Goal: Navigation & Orientation: Find specific page/section

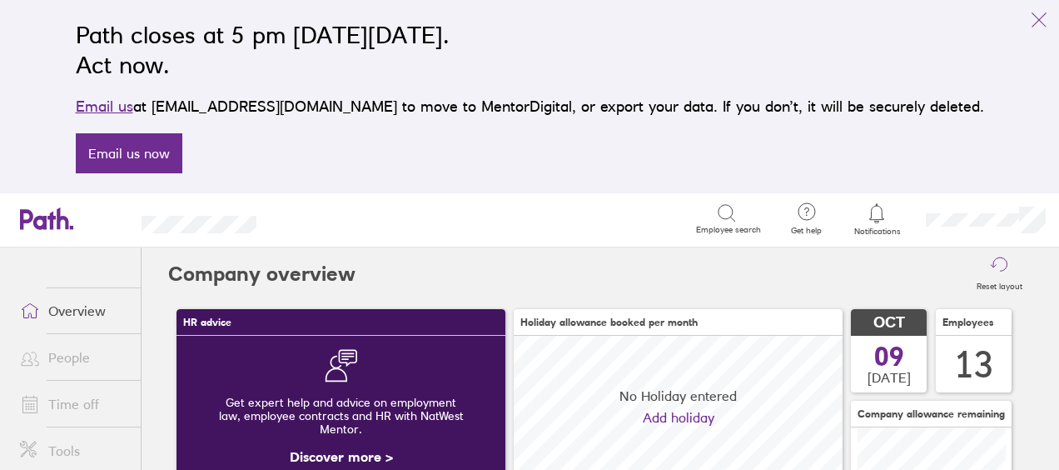
scroll to position [148, 328]
click at [87, 357] on link "People" at bounding box center [74, 357] width 134 height 33
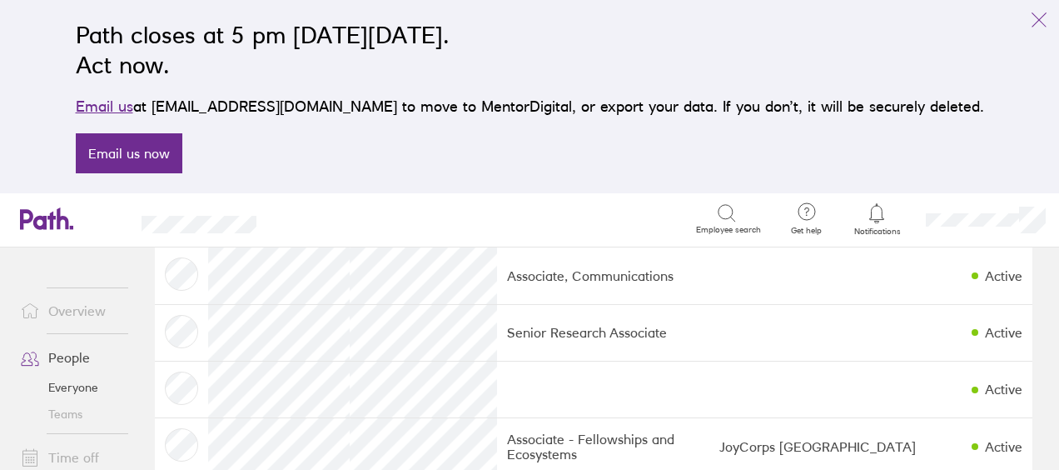
scroll to position [250, 0]
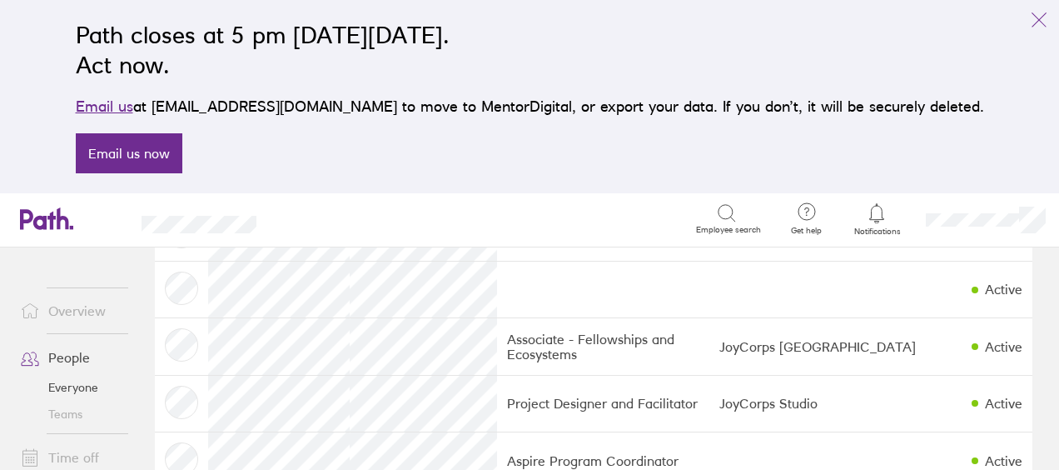
click at [80, 416] on link "Teams" at bounding box center [74, 414] width 134 height 27
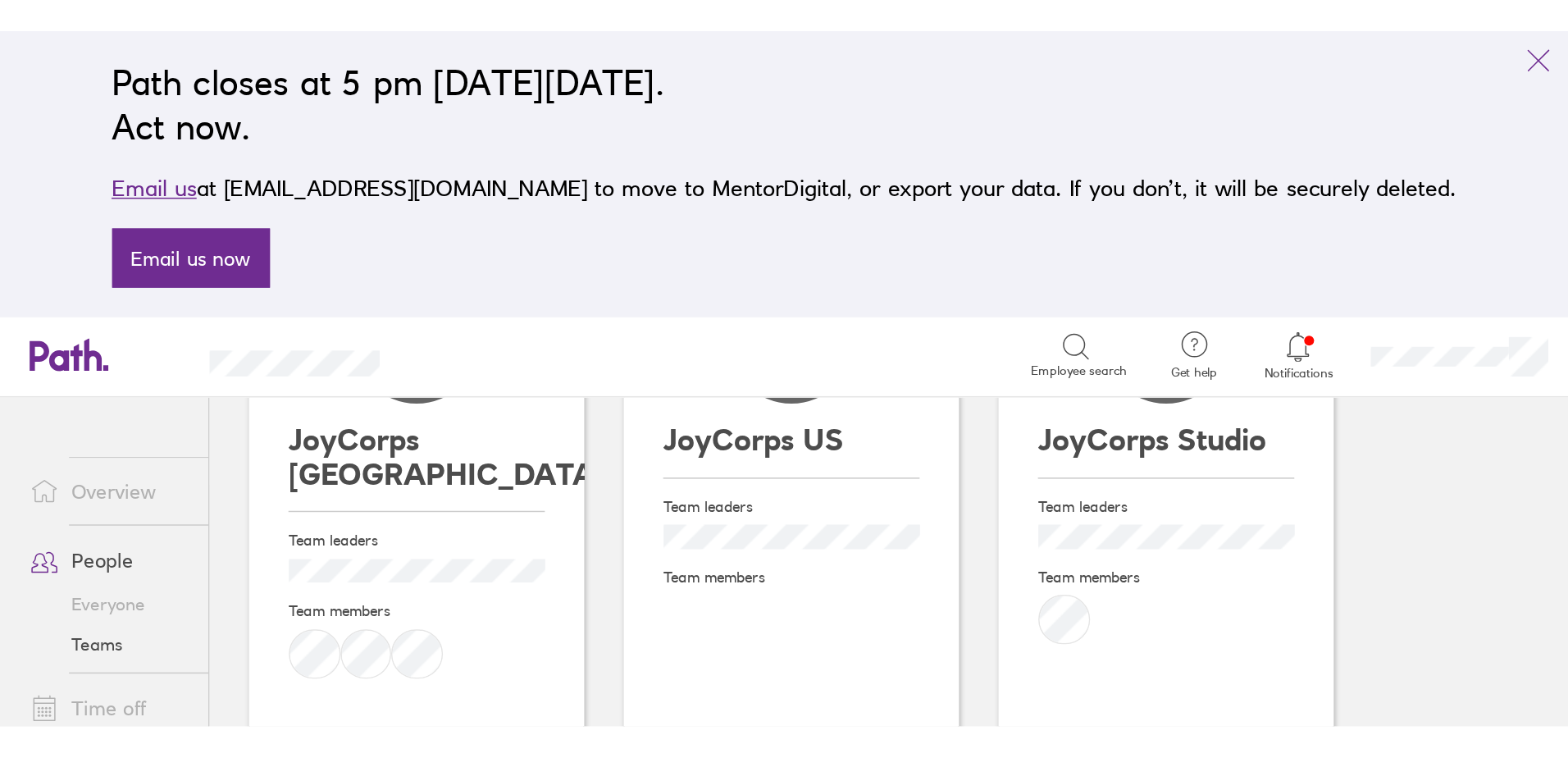
scroll to position [164, 0]
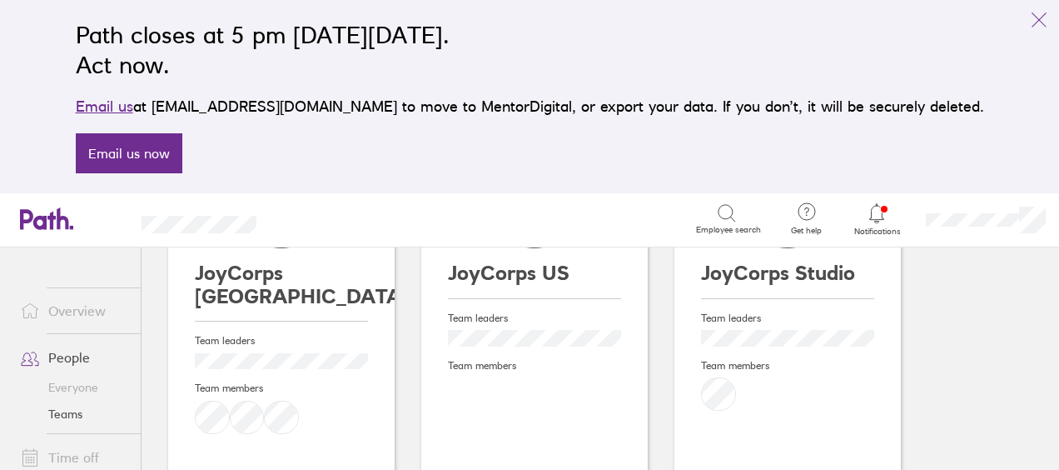
click at [72, 360] on link "People" at bounding box center [74, 357] width 134 height 33
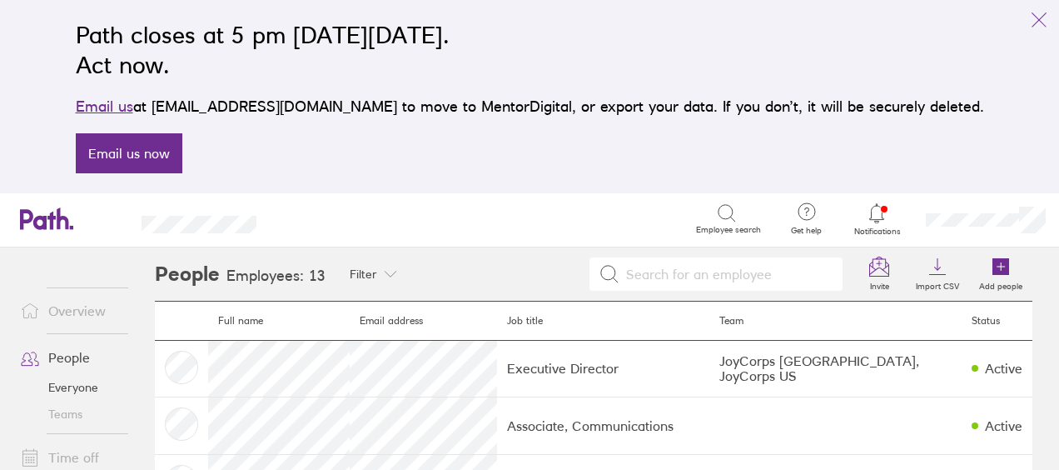
click at [69, 449] on link "Time off" at bounding box center [74, 457] width 134 height 33
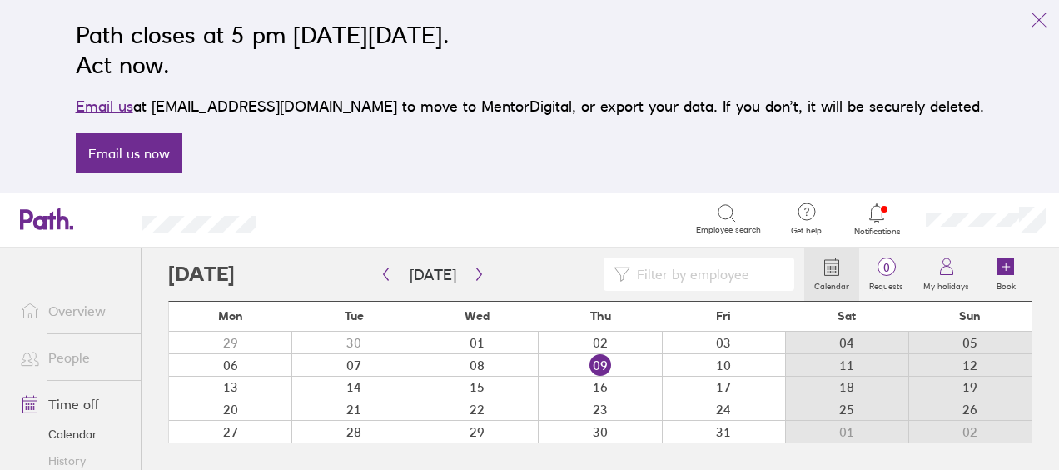
click at [75, 403] on link "Time off" at bounding box center [74, 403] width 134 height 33
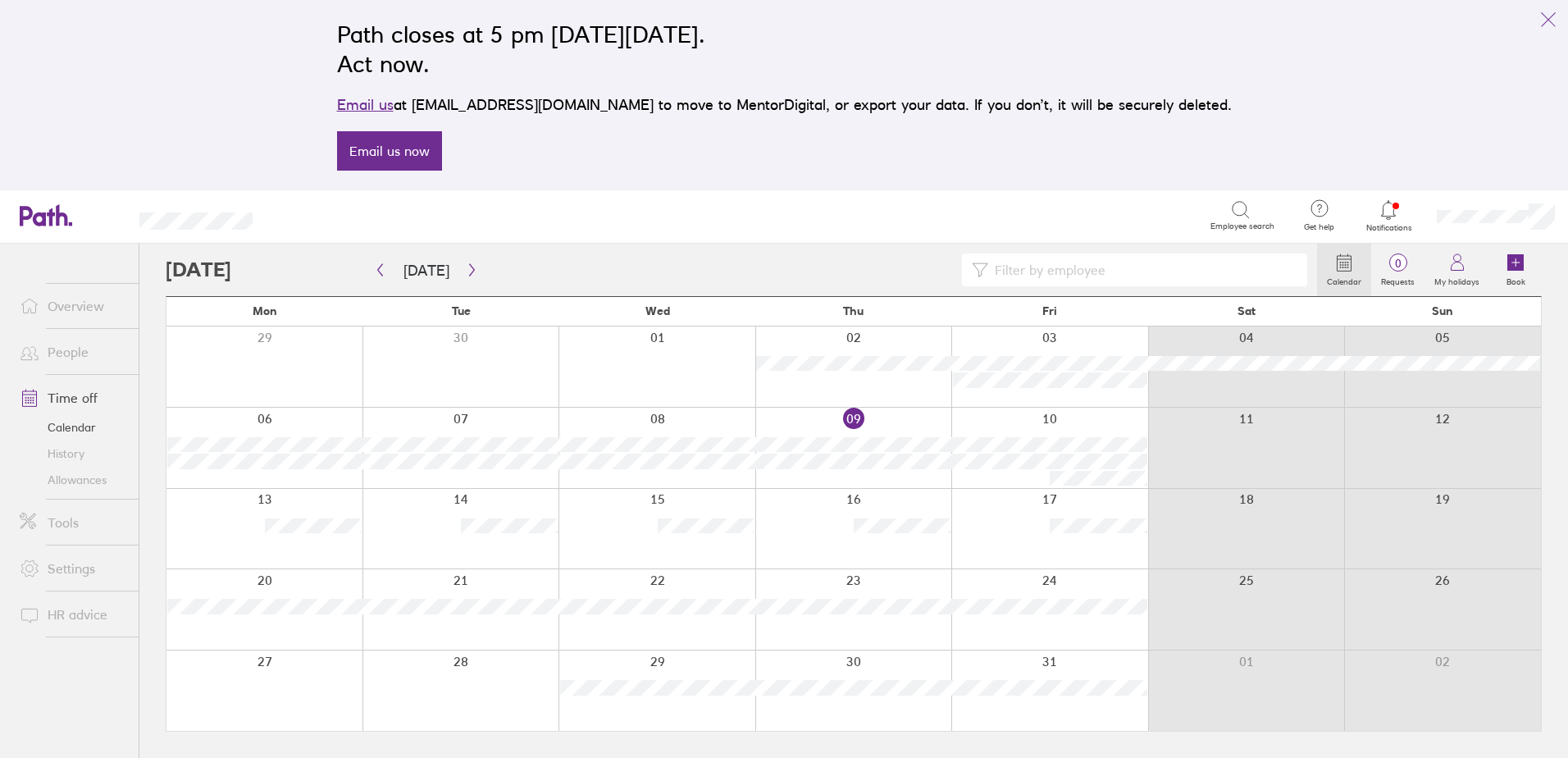
click at [79, 462] on link "Allowances" at bounding box center [73, 479] width 132 height 27
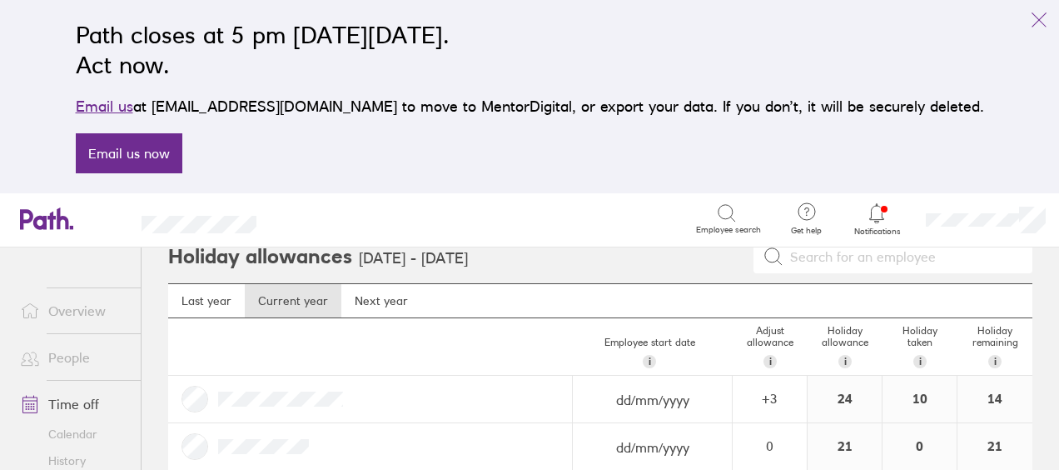
scroll to position [267, 0]
